Goal: Task Accomplishment & Management: Manage account settings

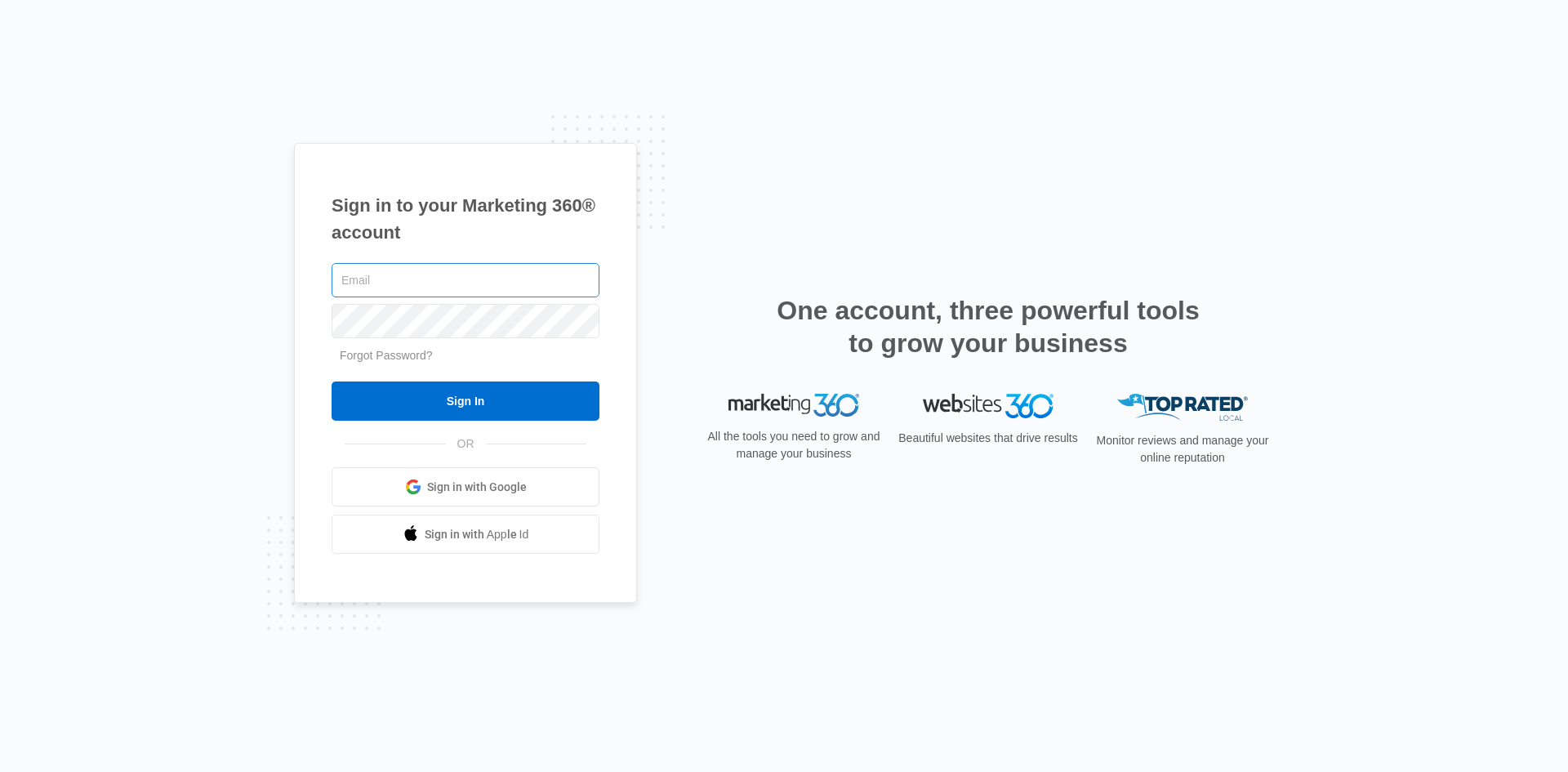
click at [367, 284] on input "text" at bounding box center [466, 280] width 268 height 34
click at [362, 282] on input "text" at bounding box center [466, 280] width 268 height 34
click at [372, 282] on input "text" at bounding box center [466, 280] width 268 height 34
click at [474, 478] on span "Sign in with Google" at bounding box center [477, 487] width 100 height 17
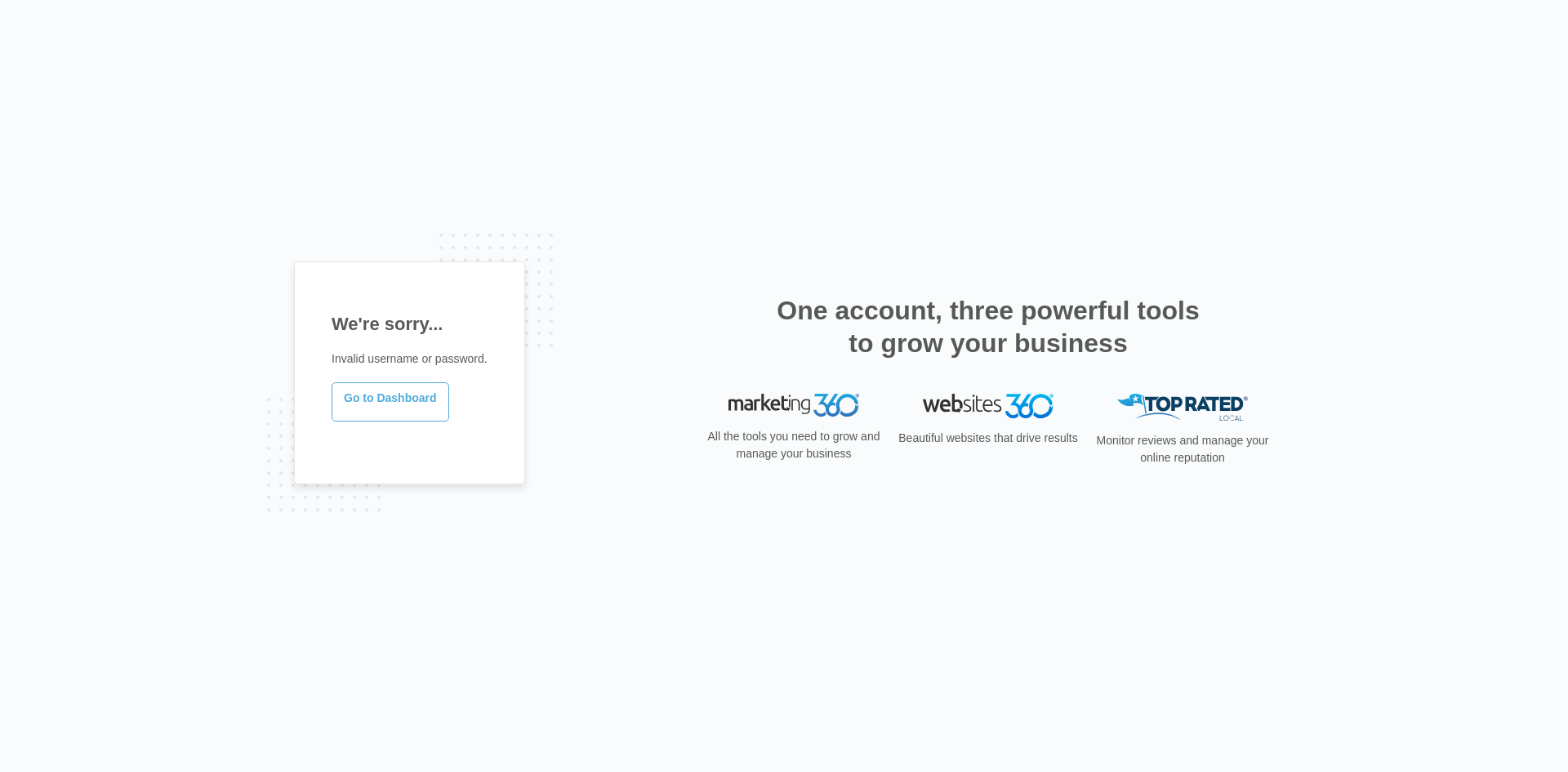
click at [381, 408] on link "Go to Dashboard" at bounding box center [390, 402] width 118 height 39
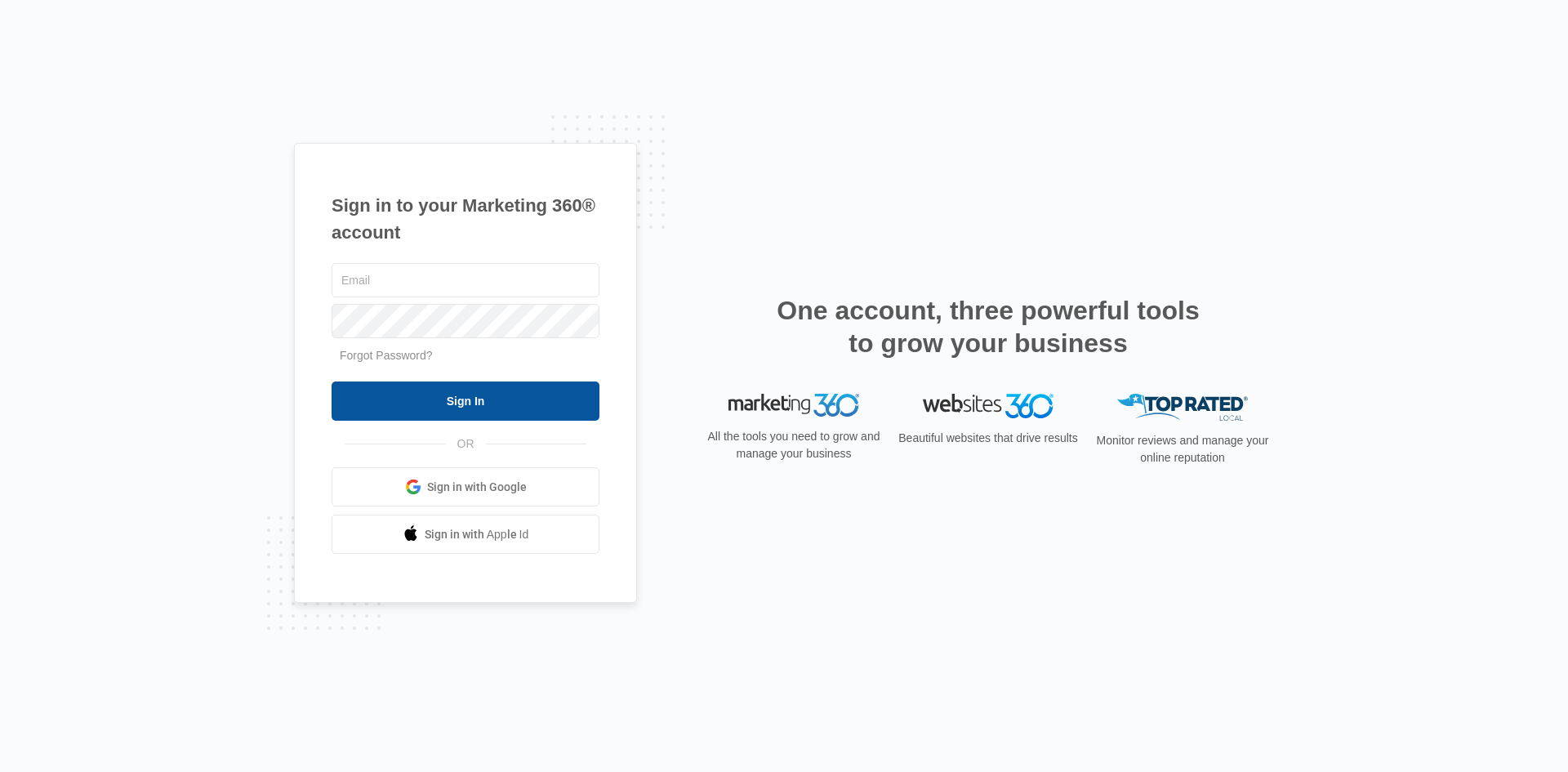
type input "[EMAIL_ADDRESS][DOMAIN_NAME]"
click at [411, 392] on input "Sign In" at bounding box center [466, 401] width 268 height 39
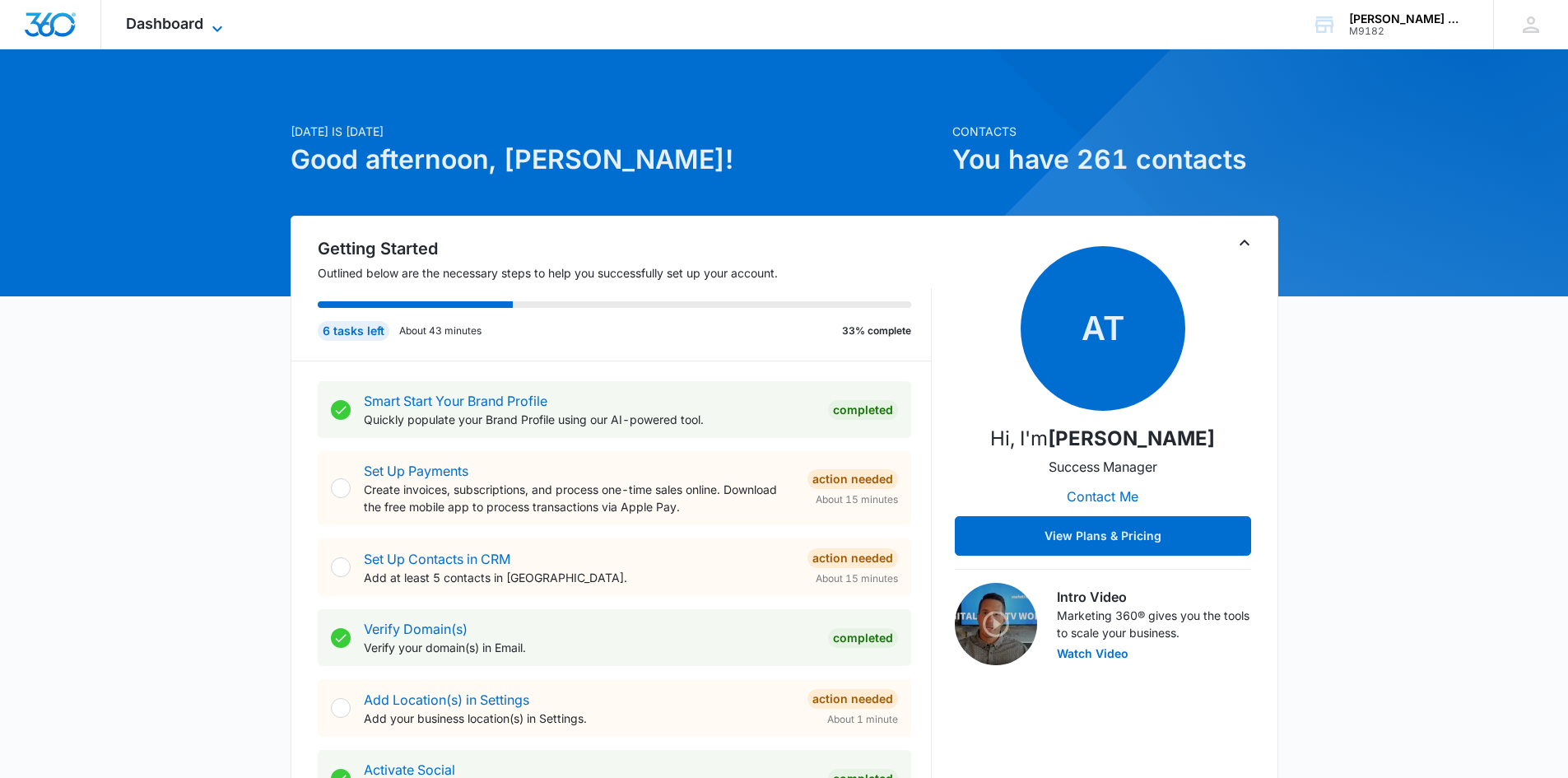
click at [209, 25] on icon at bounding box center [217, 28] width 20 height 20
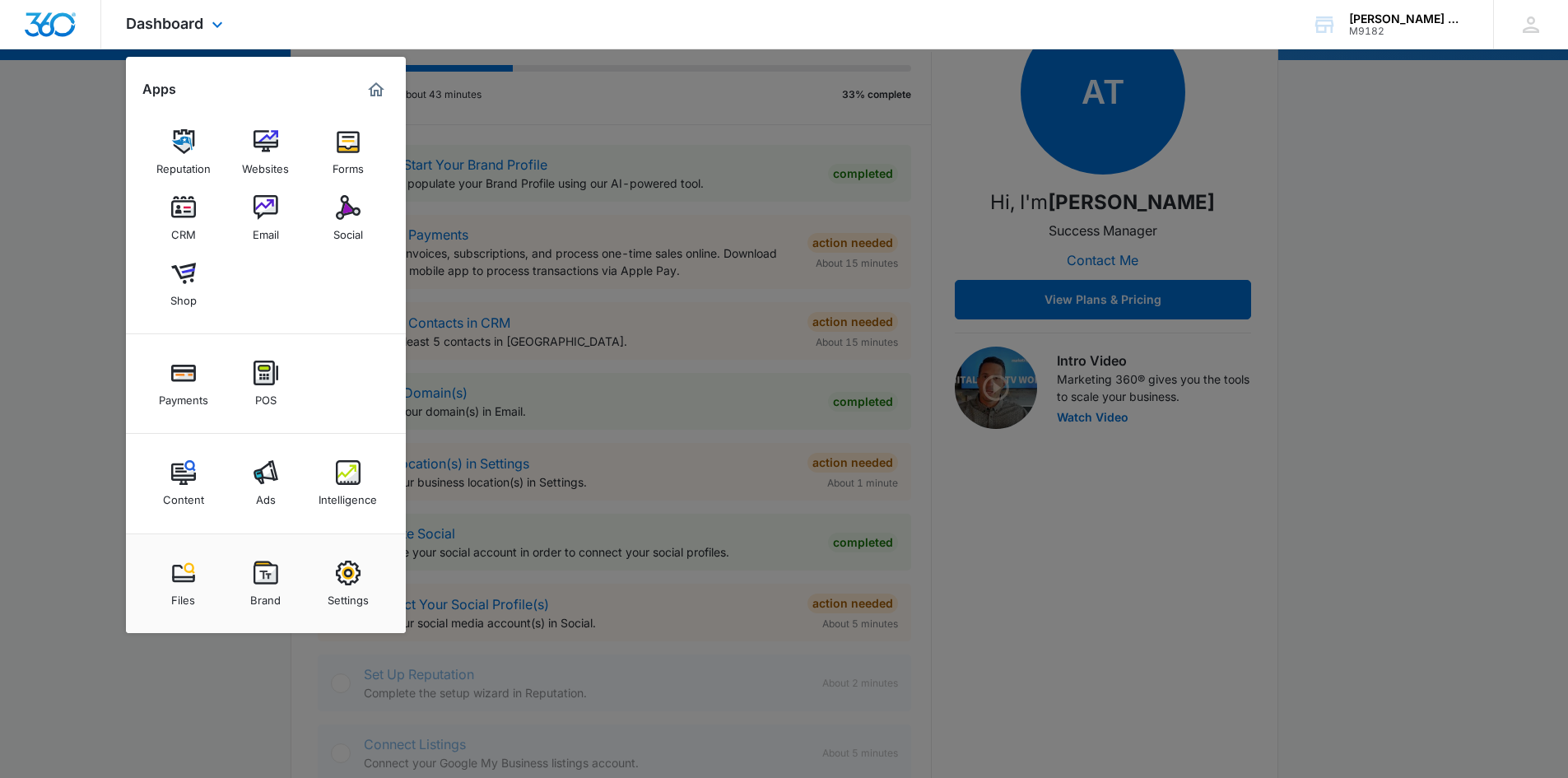
scroll to position [329, 0]
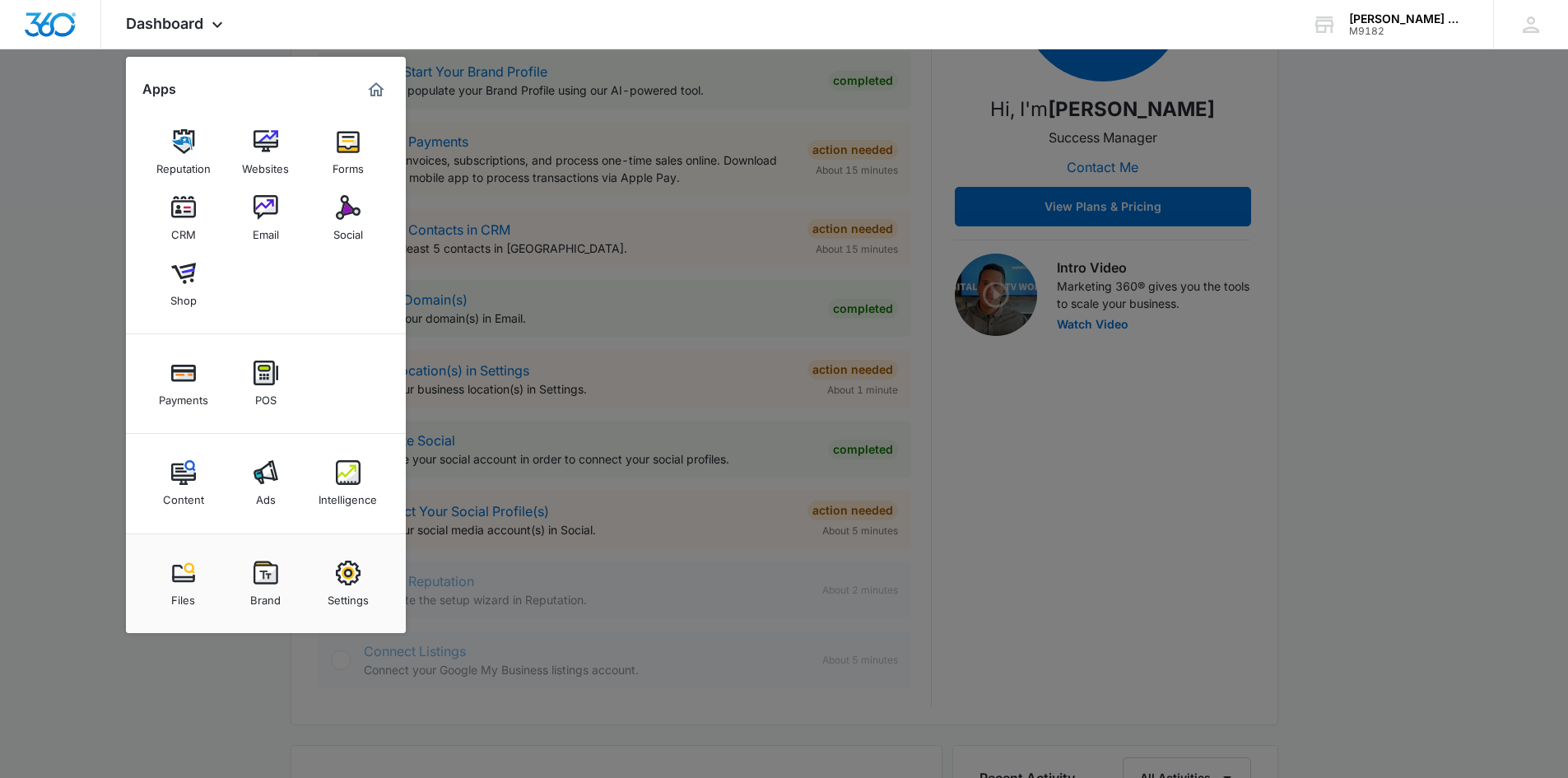
click at [73, 293] on div at bounding box center [784, 389] width 1568 height 778
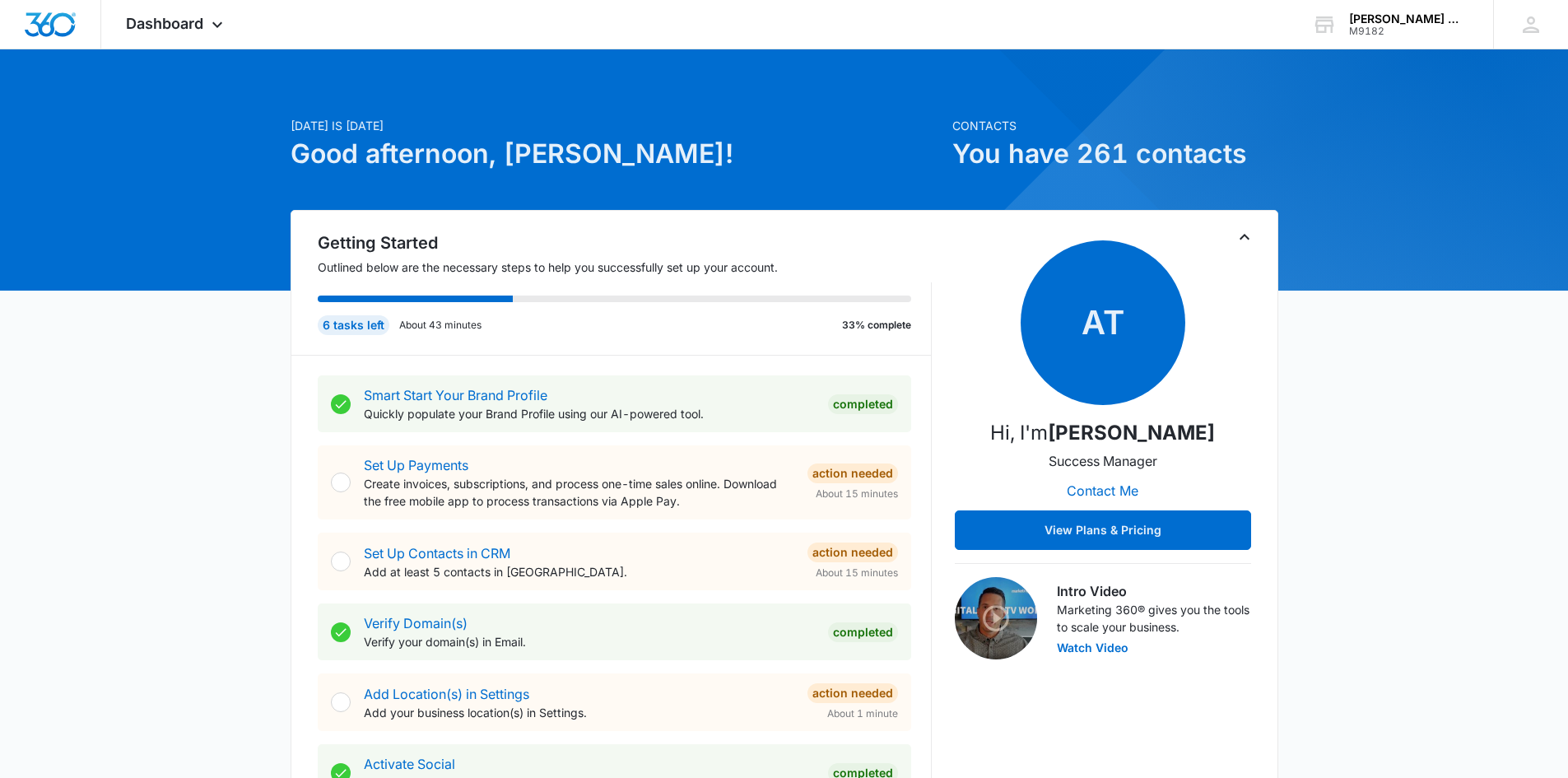
scroll to position [0, 0]
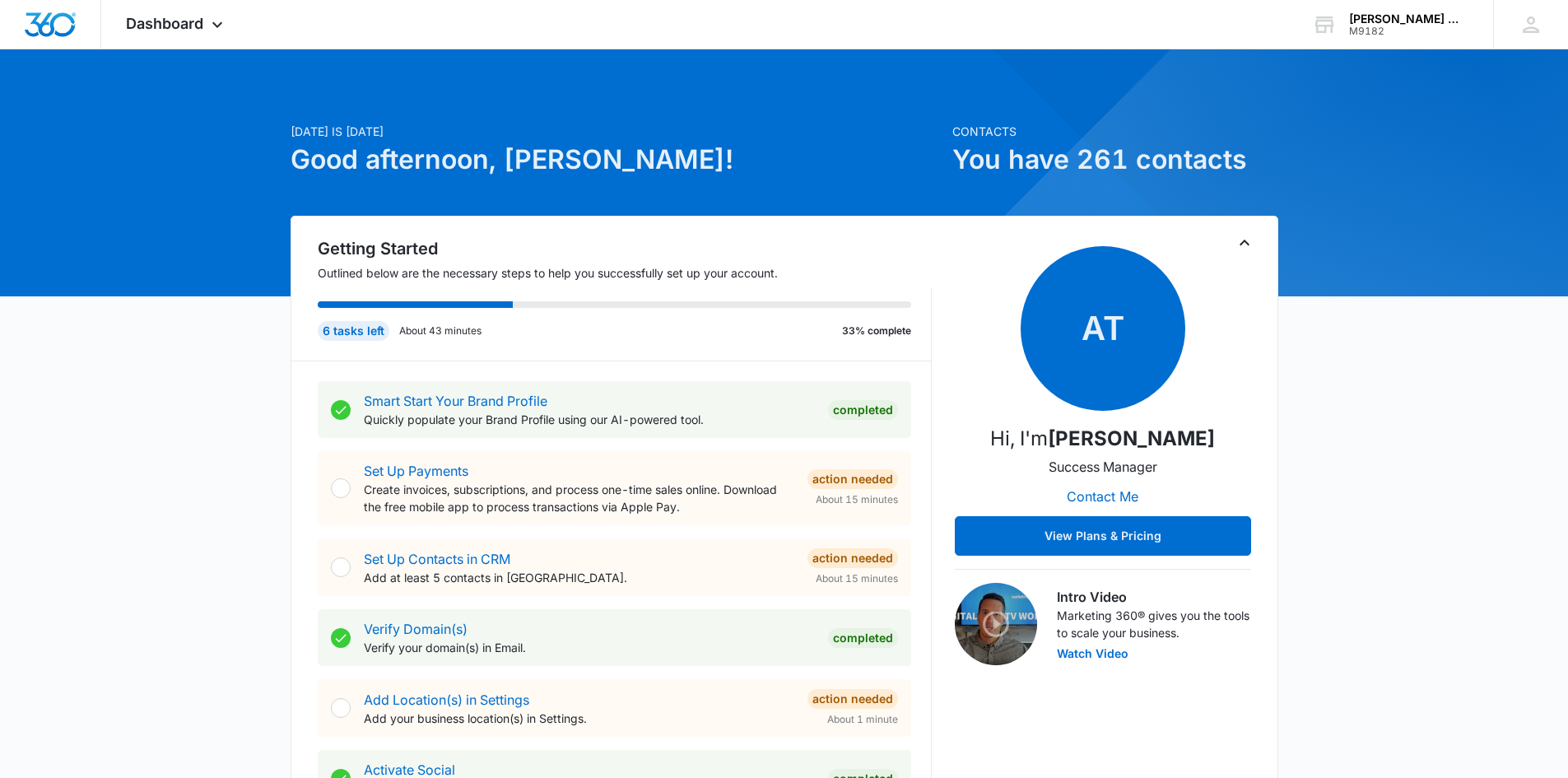
click at [1244, 244] on icon "Toggle Collapse" at bounding box center [1244, 243] width 20 height 20
